Goal: Find specific page/section: Find specific page/section

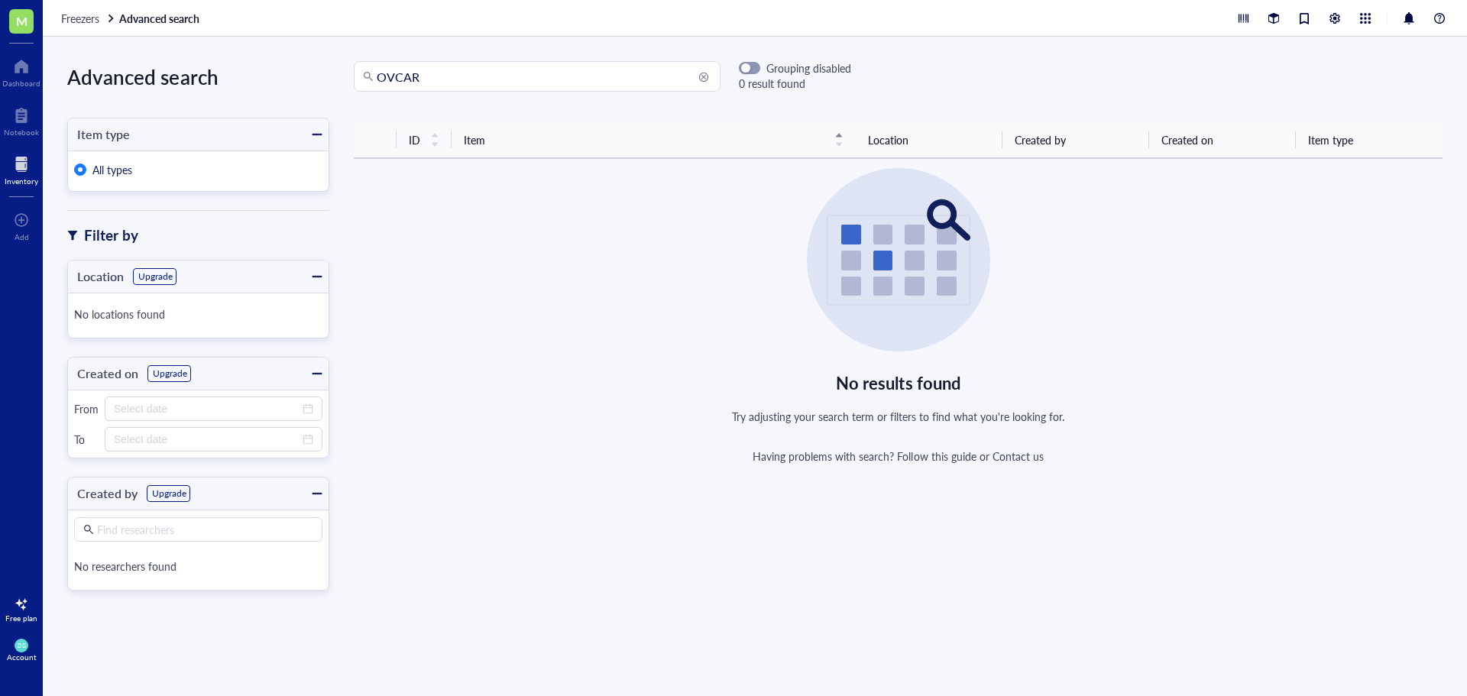
click at [18, 163] on div at bounding box center [22, 164] width 34 height 24
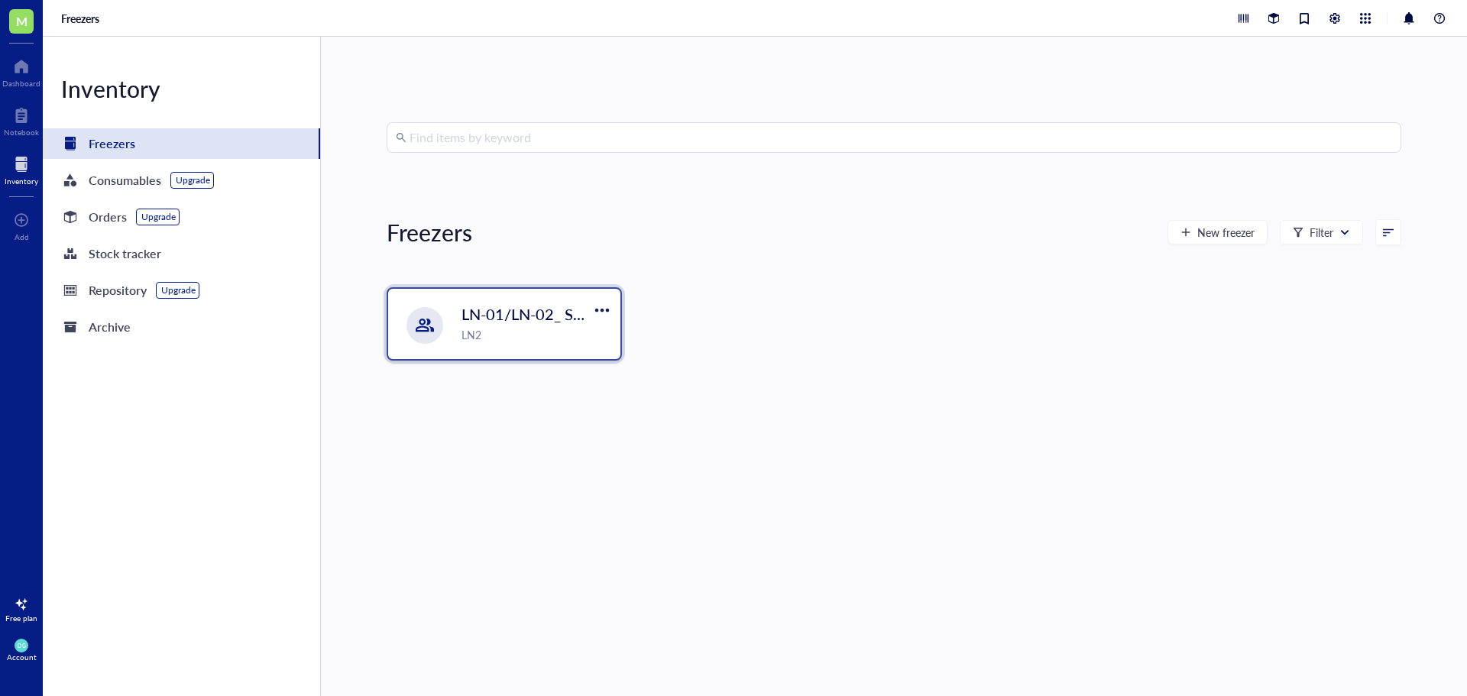
click at [487, 328] on div "LN2" at bounding box center [537, 334] width 150 height 17
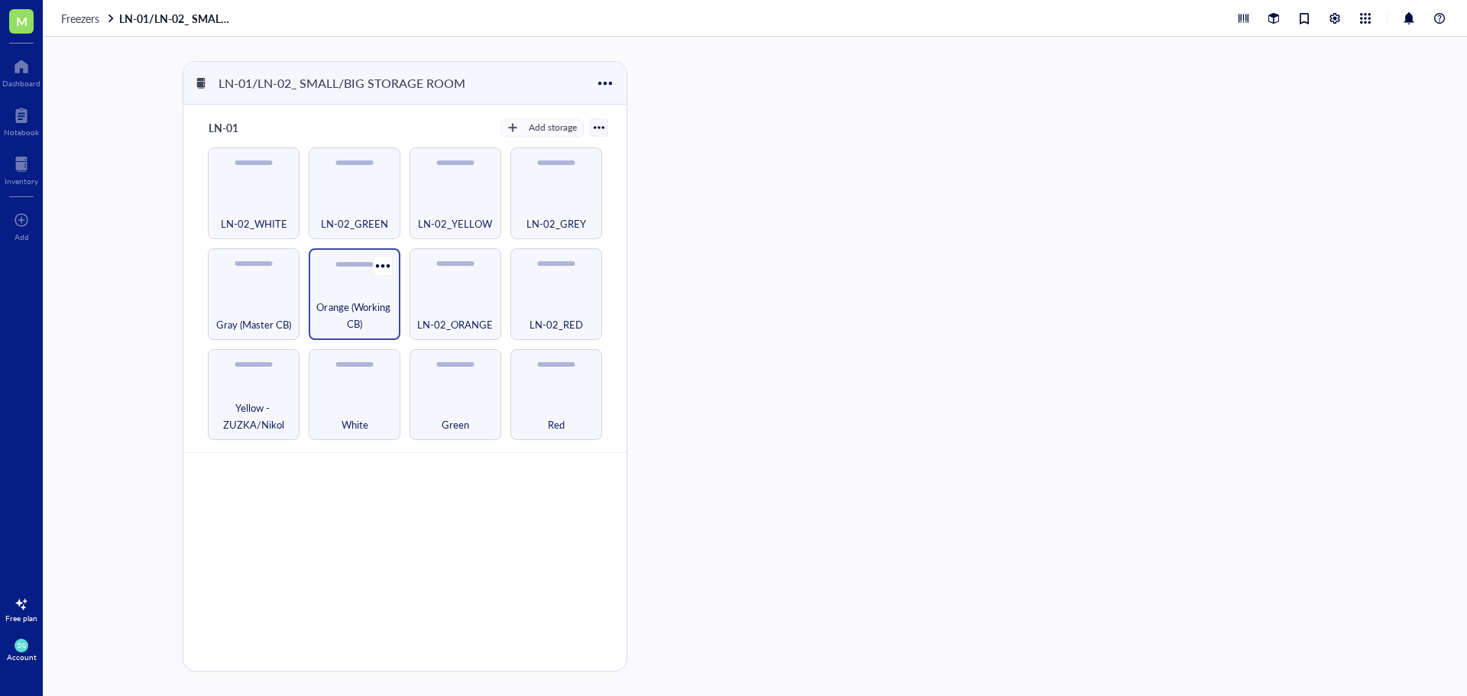
click at [369, 296] on div "Orange (Working CB)" at bounding box center [355, 294] width 92 height 92
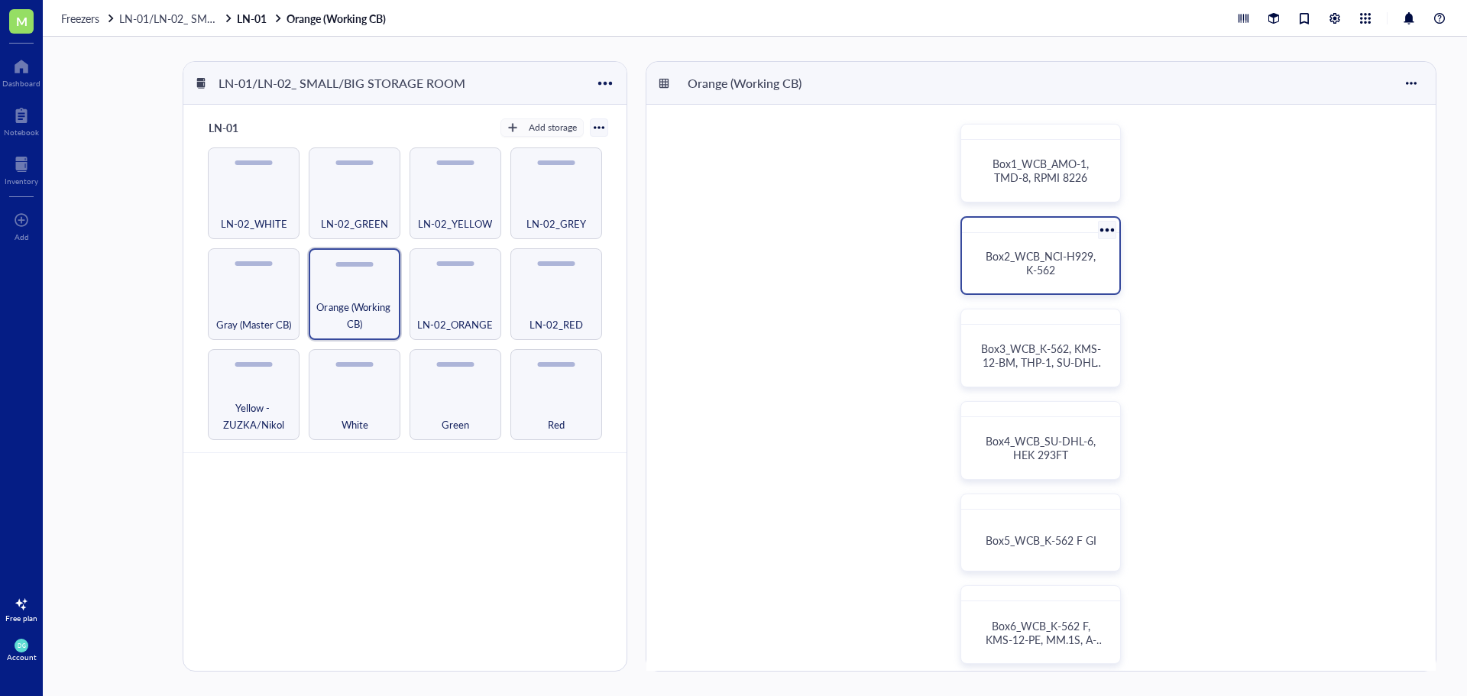
click at [1059, 266] on div "Box2_WCB_NCI-H929, K-562" at bounding box center [1040, 263] width 121 height 28
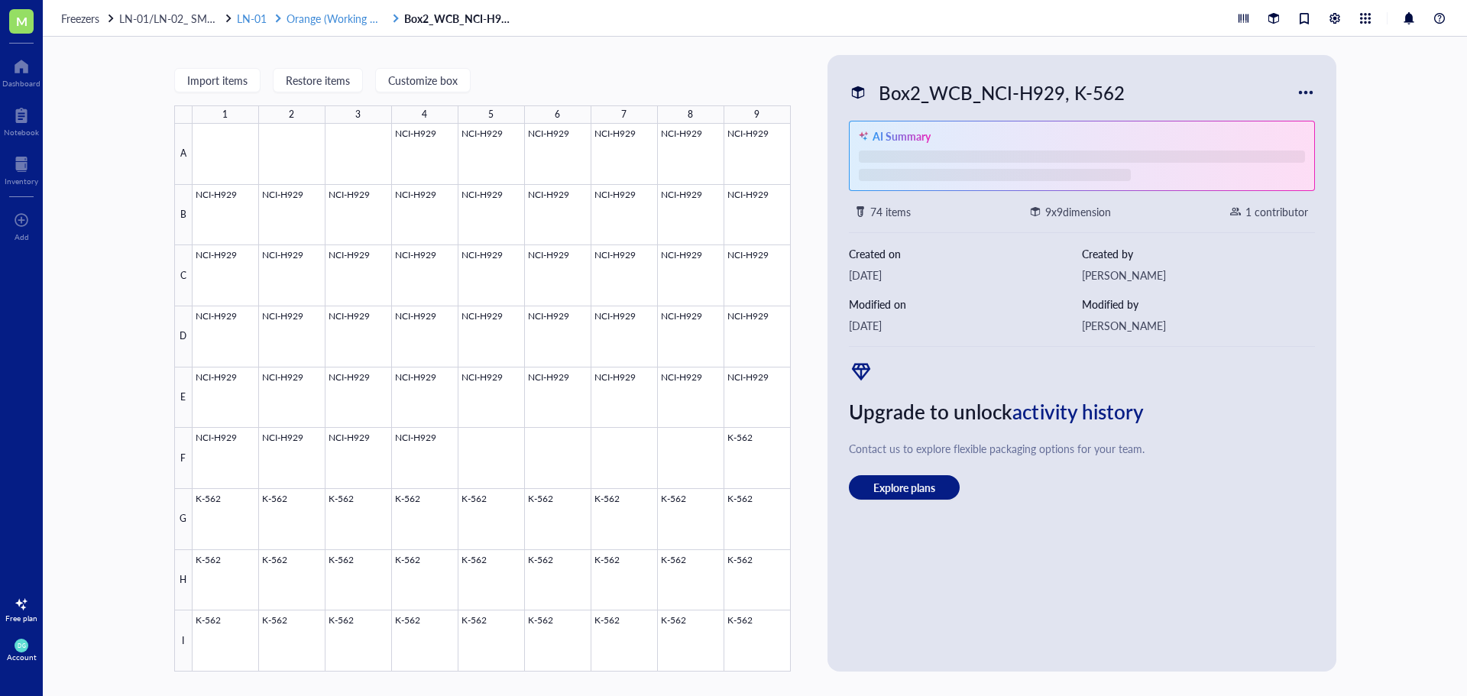
click at [345, 21] on span "Orange (Working CB)" at bounding box center [337, 18] width 100 height 15
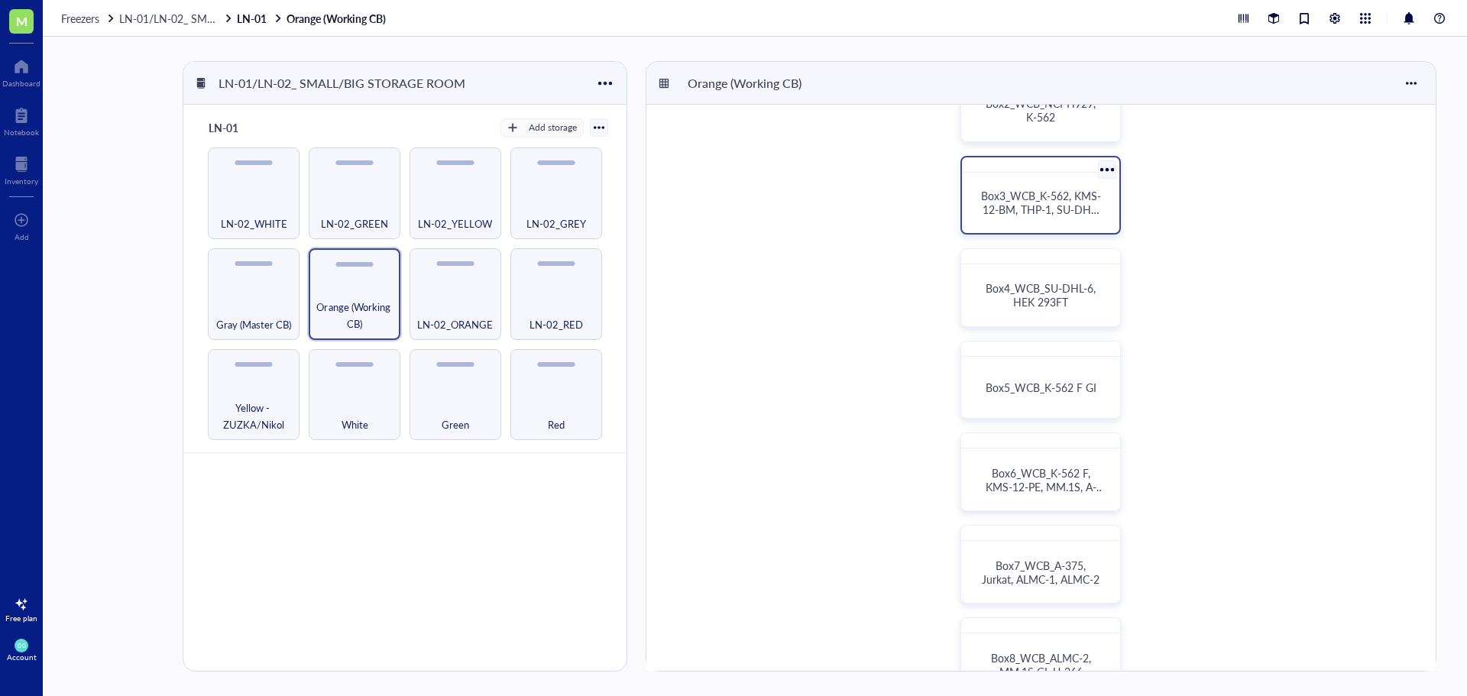
scroll to position [229, 0]
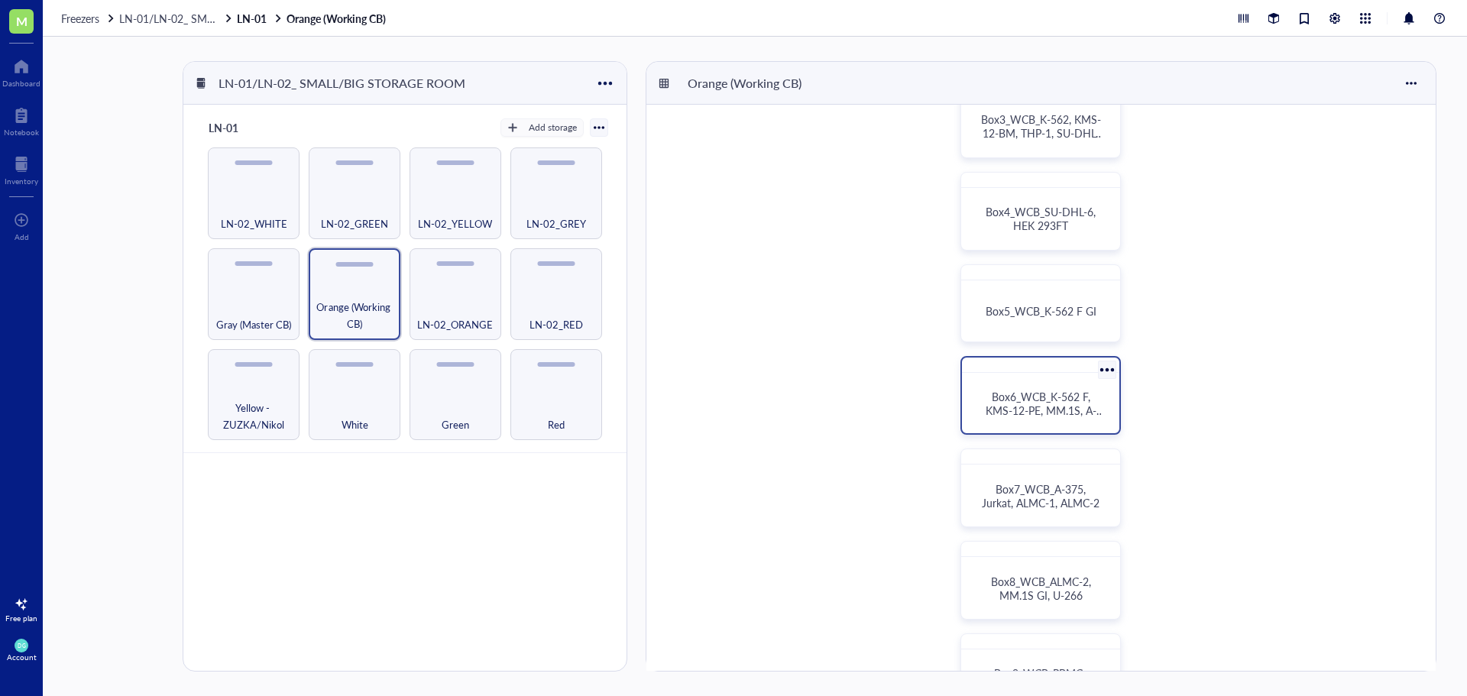
click at [1060, 401] on span "Box6_WCB_K-562 F, KMS-12-PE, MM.1S, A-375" at bounding box center [1045, 410] width 119 height 43
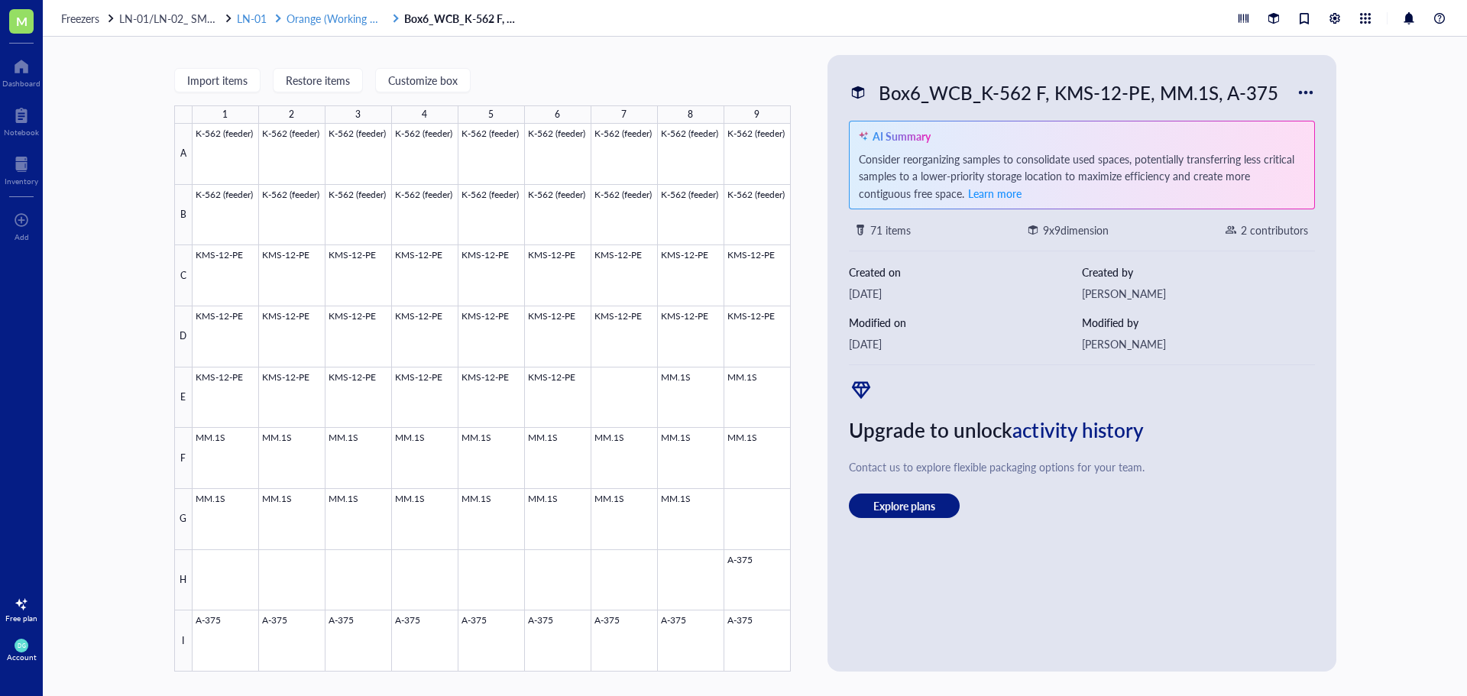
click at [332, 18] on span "Orange (Working CB)" at bounding box center [337, 18] width 100 height 15
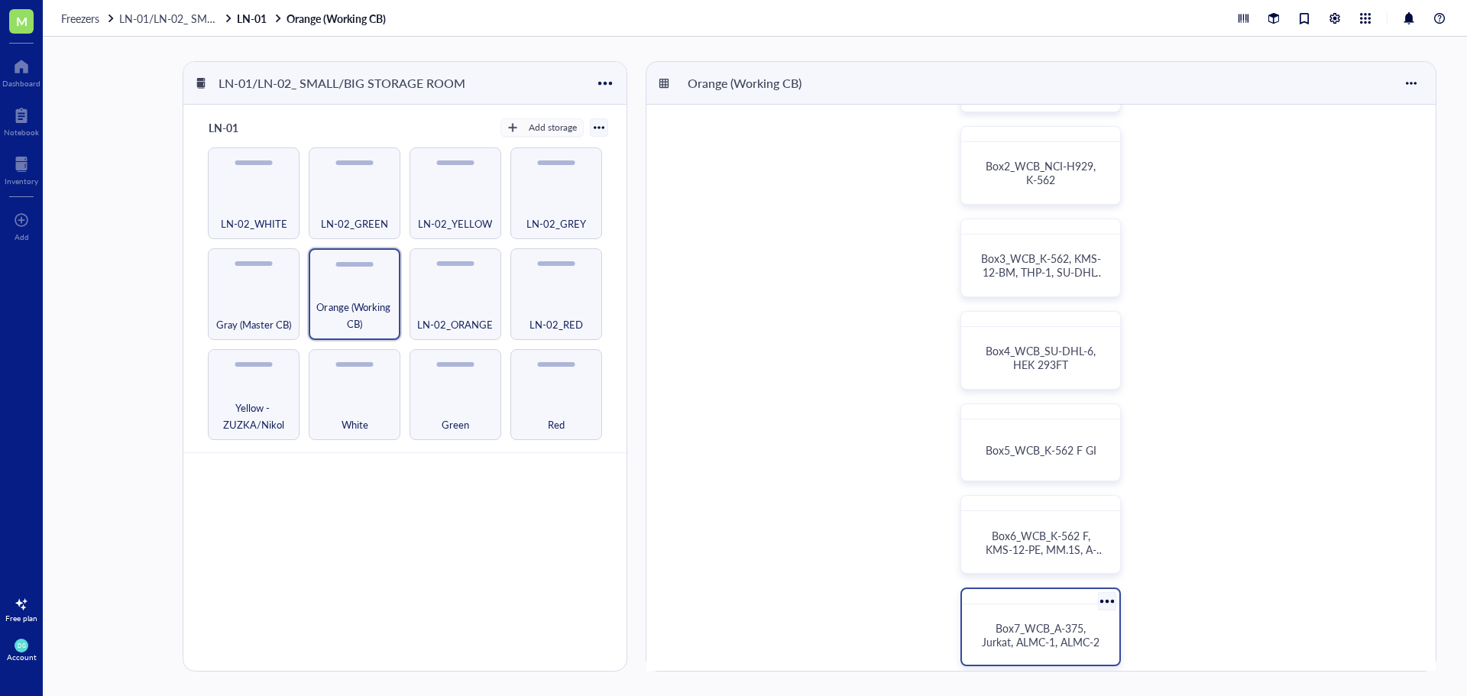
scroll to position [382, 0]
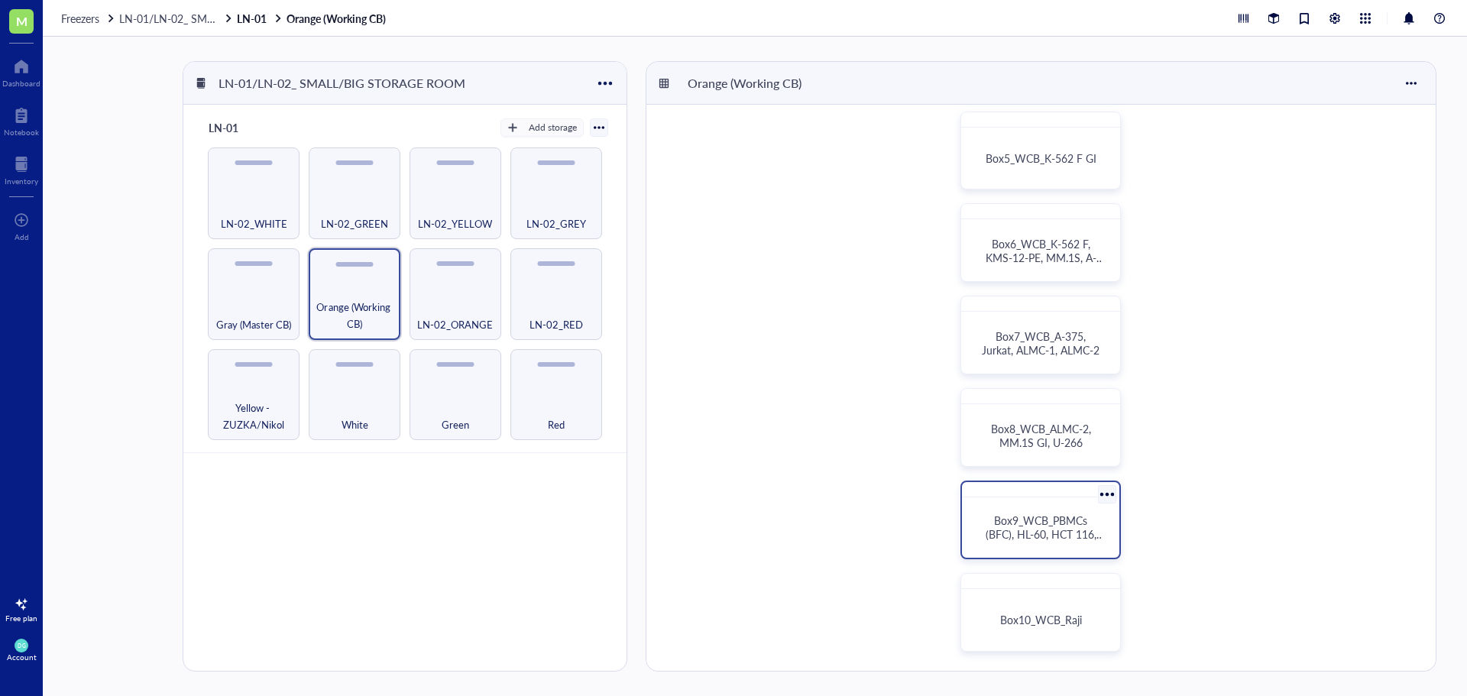
click at [1064, 516] on span "Box9_WCB_PBMCs (BFC), HL-60, HCT 116, OPM-2" at bounding box center [1045, 534] width 119 height 43
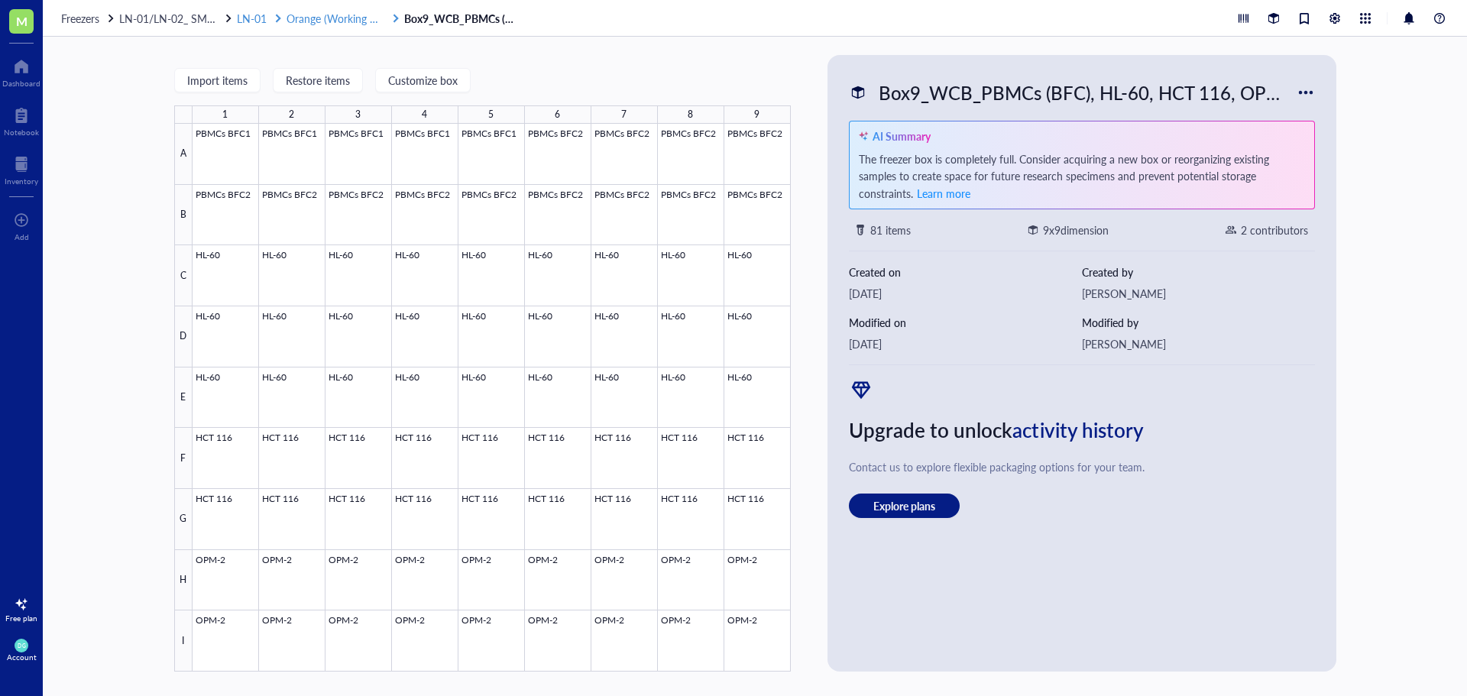
click at [330, 15] on span "Orange (Working CB)" at bounding box center [337, 18] width 100 height 15
